Goal: Information Seeking & Learning: Learn about a topic

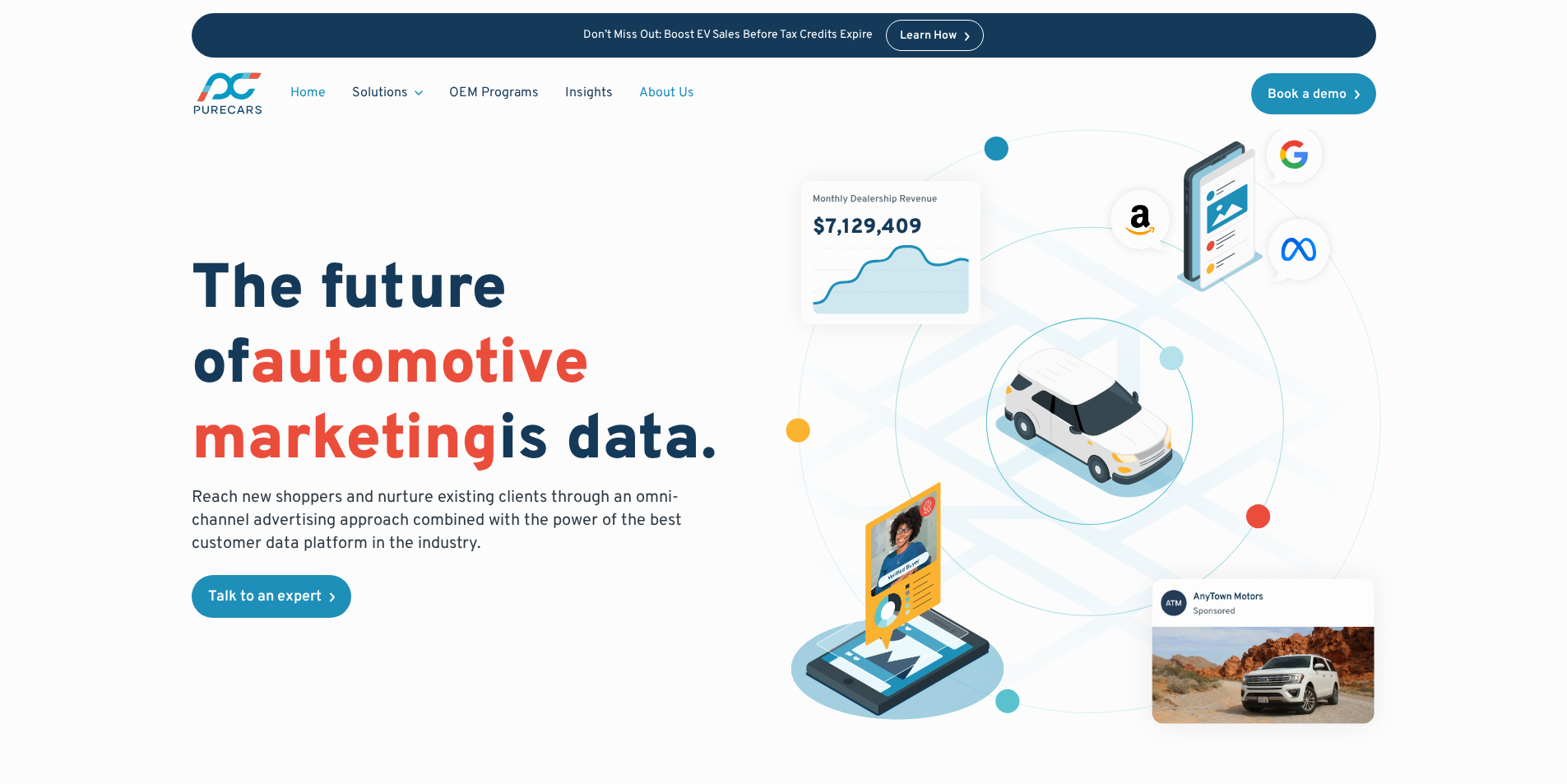
click at [668, 96] on link "About Us" at bounding box center [667, 93] width 81 height 32
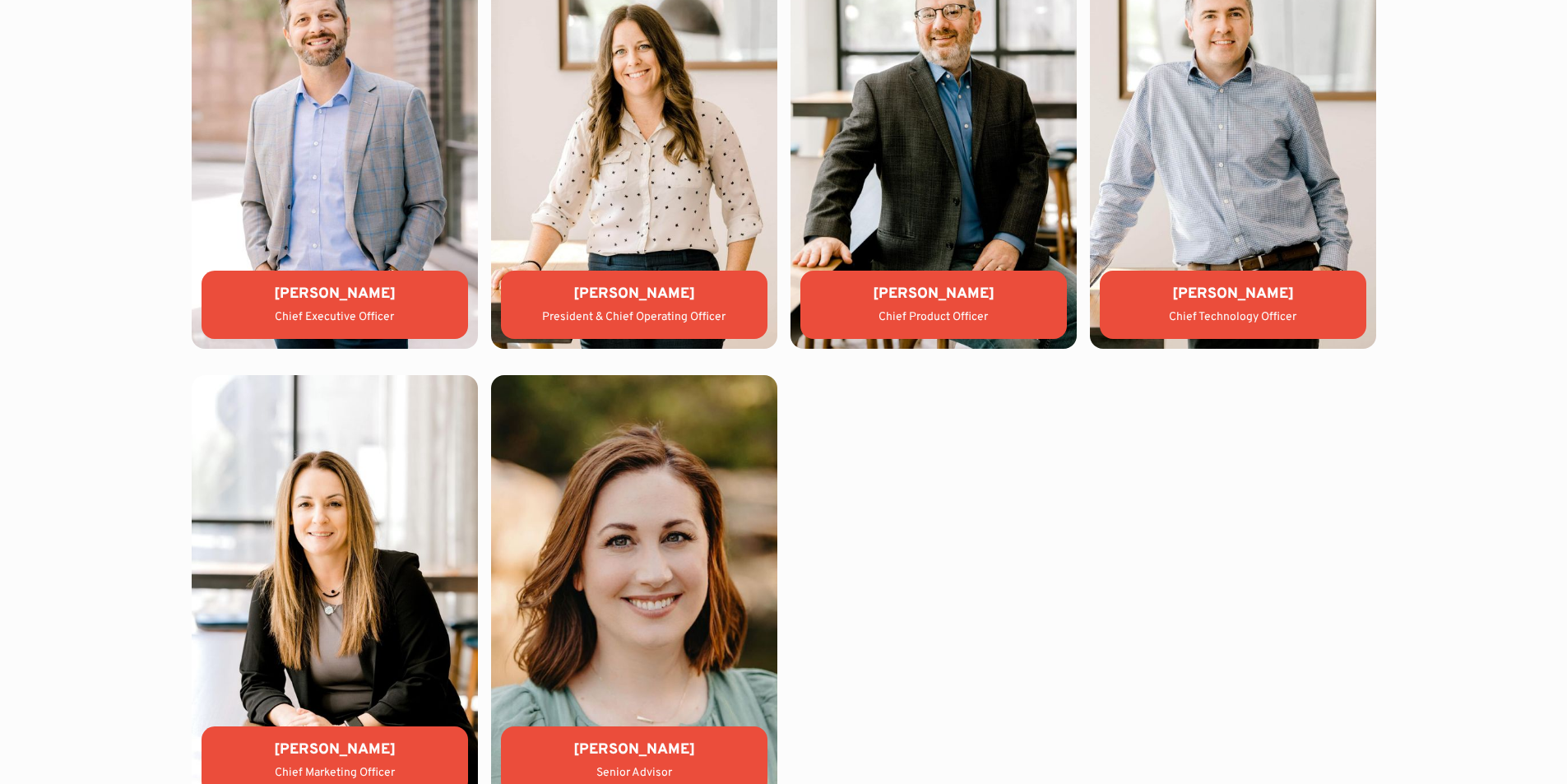
scroll to position [3819, 0]
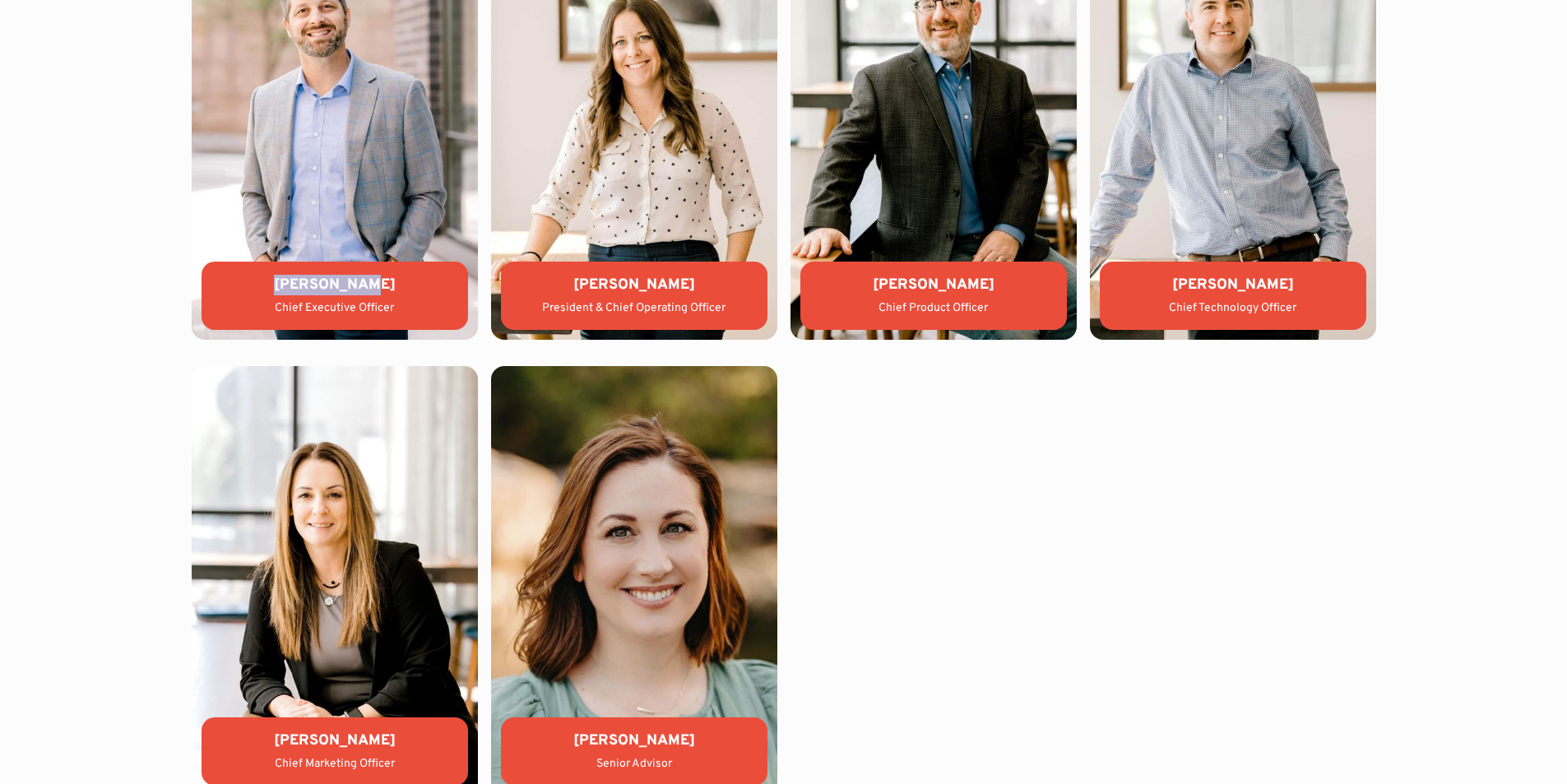
drag, startPoint x: 282, startPoint y: 284, endPoint x: 373, endPoint y: 290, distance: 91.2
click at [373, 290] on div "[PERSON_NAME]" at bounding box center [334, 284] width 240 height 20
click at [115, 304] on div "WHO WE ARE Leadership team [PERSON_NAME] Chief Executive Officer [PERSON_NAME] …" at bounding box center [784, 331] width 1411 height 1110
drag, startPoint x: 287, startPoint y: 286, endPoint x: 358, endPoint y: 286, distance: 71.0
click at [350, 286] on div "[PERSON_NAME]" at bounding box center [334, 284] width 240 height 20
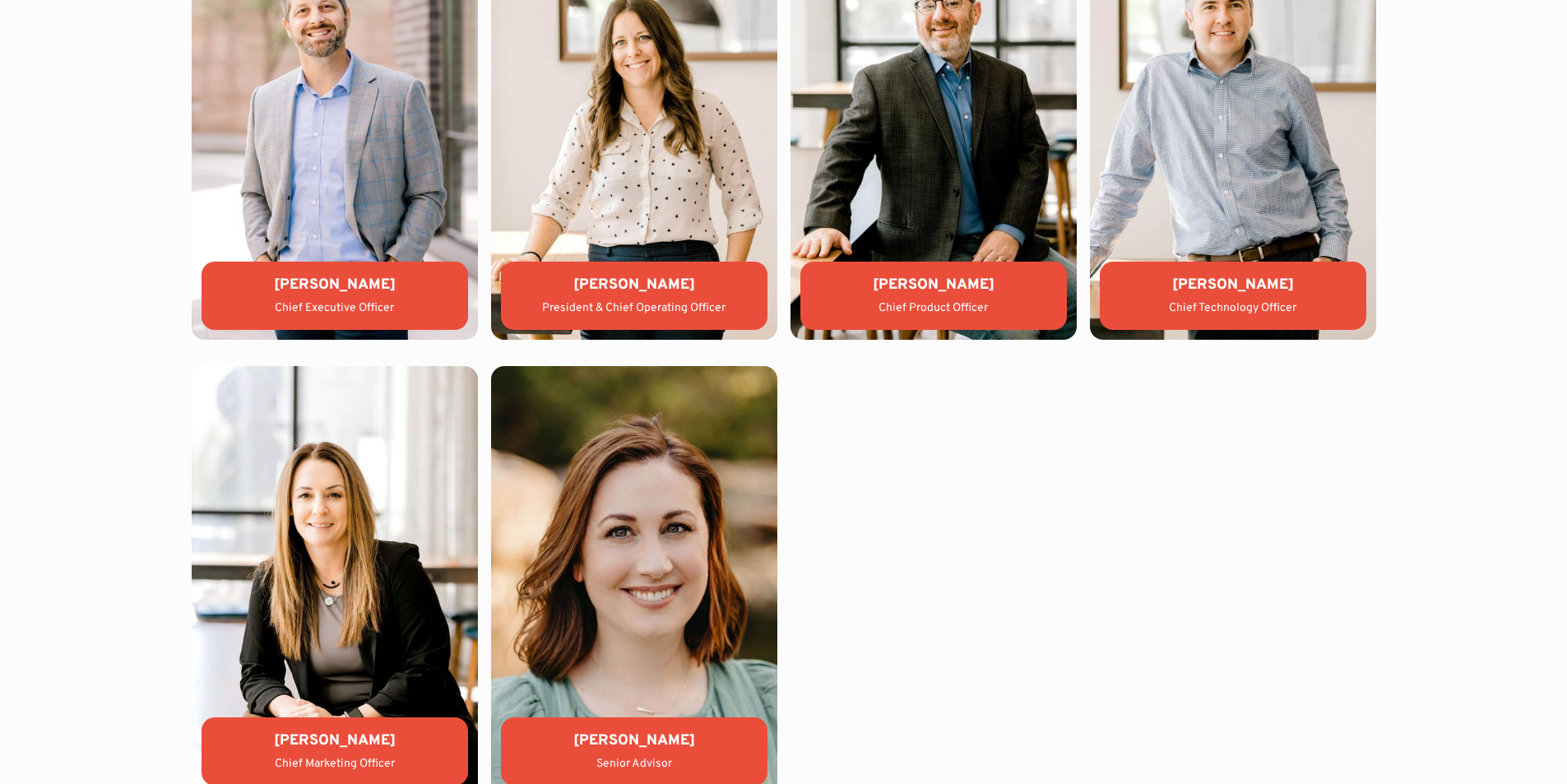
click at [385, 285] on div "[PERSON_NAME]" at bounding box center [334, 284] width 240 height 20
drag, startPoint x: 281, startPoint y: 287, endPoint x: 301, endPoint y: 287, distance: 20.0
click at [282, 287] on div "[PERSON_NAME]" at bounding box center [334, 284] width 240 height 20
drag, startPoint x: 301, startPoint y: 287, endPoint x: 356, endPoint y: 282, distance: 55.2
click at [364, 282] on div "[PERSON_NAME]" at bounding box center [334, 284] width 240 height 20
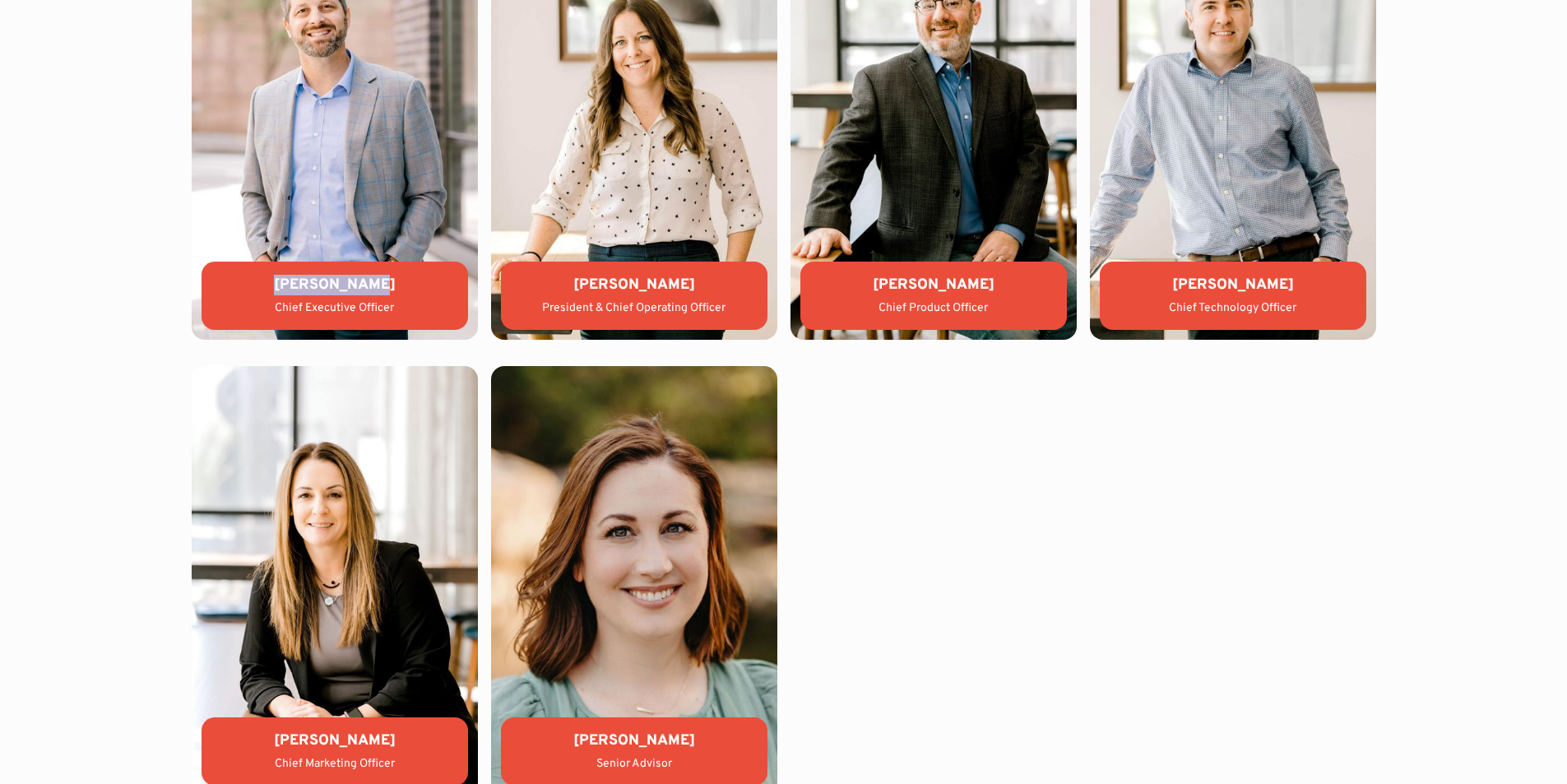
copy div "[PERSON_NAME]"
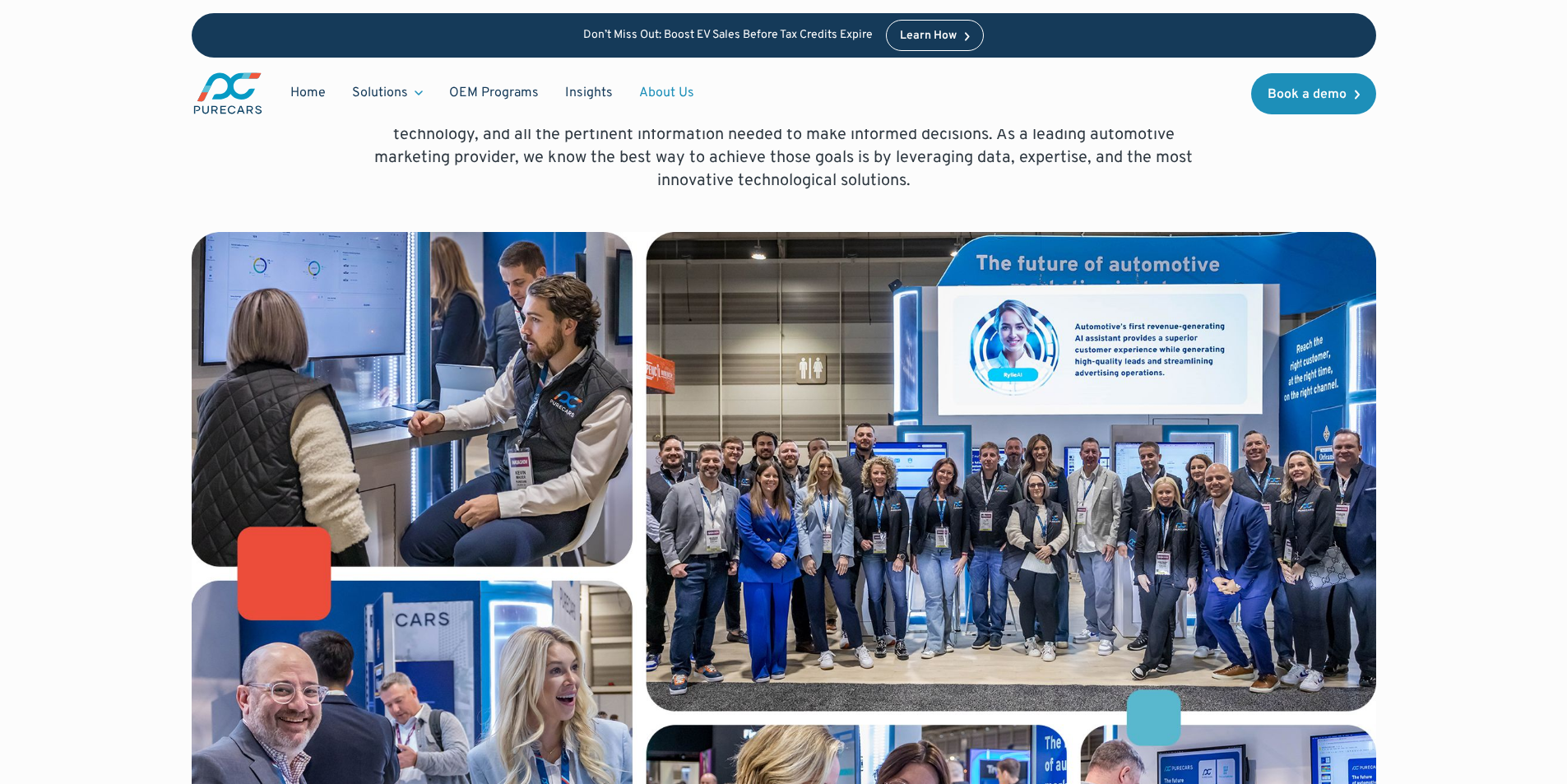
scroll to position [0, 0]
